Goal: Transaction & Acquisition: Register for event/course

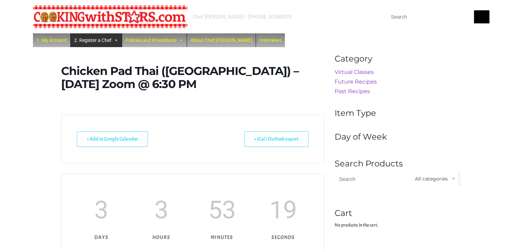
click at [81, 41] on link "2. Register a Chef" at bounding box center [96, 40] width 51 height 14
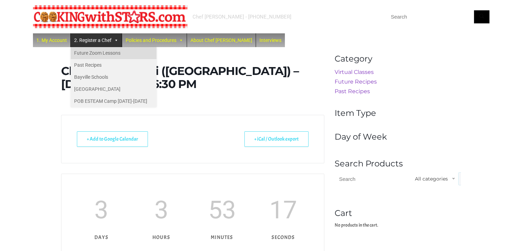
click at [98, 54] on link "Future Zoom Lessons" at bounding box center [114, 53] width 86 height 12
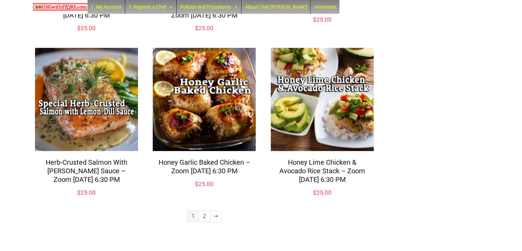
scroll to position [584, 0]
click at [201, 221] on link "2" at bounding box center [204, 215] width 11 height 11
